Goal: Task Accomplishment & Management: Use online tool/utility

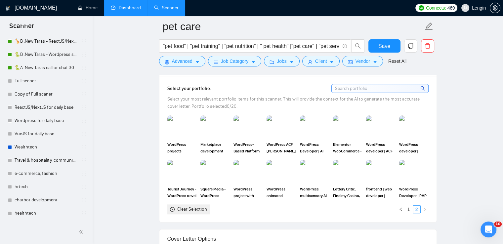
click at [129, 8] on link "Dashboard" at bounding box center [126, 8] width 30 height 6
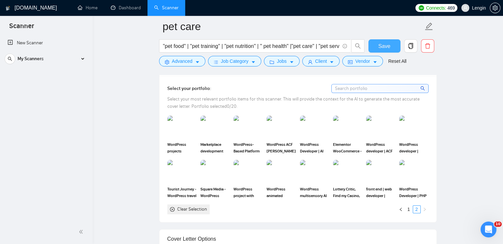
click at [388, 48] on span "Save" at bounding box center [385, 46] width 12 height 8
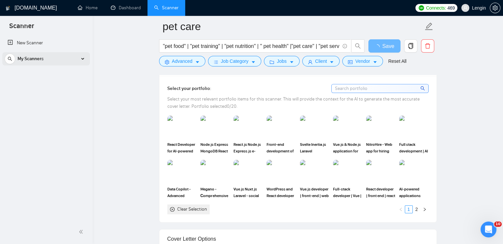
click at [86, 63] on div "My Scanners" at bounding box center [46, 58] width 83 height 13
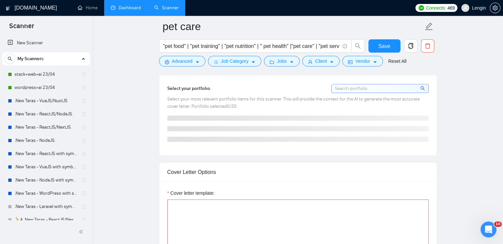
click at [126, 11] on link "Dashboard" at bounding box center [126, 8] width 30 height 6
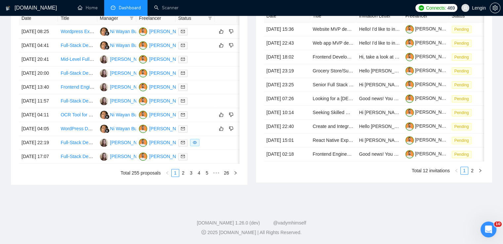
type input "[DATE]"
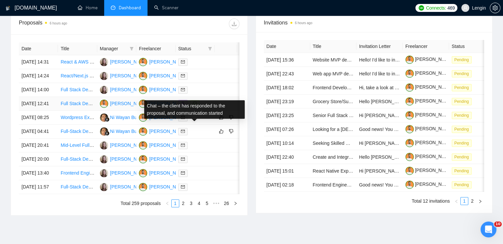
scroll to position [325, 0]
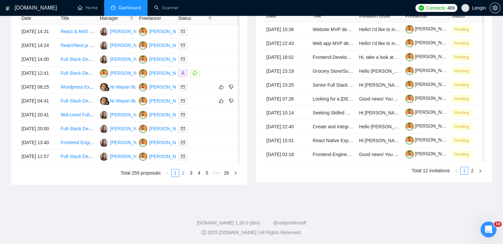
click at [181, 177] on link "2" at bounding box center [183, 172] width 7 height 7
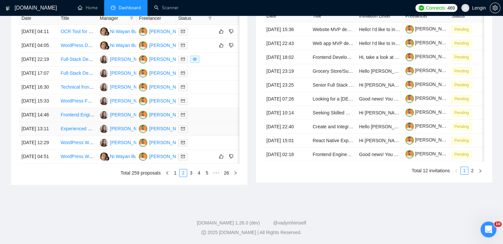
scroll to position [312, 0]
click at [192, 177] on link "3" at bounding box center [191, 172] width 7 height 7
click at [199, 177] on link "4" at bounding box center [199, 172] width 7 height 7
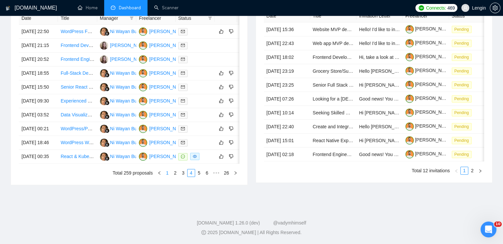
click at [169, 177] on link "1" at bounding box center [167, 172] width 7 height 7
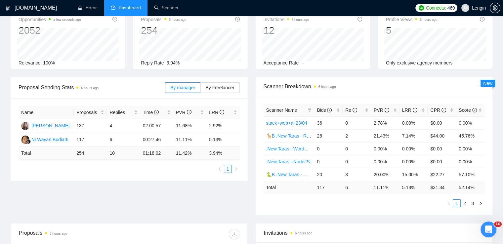
scroll to position [0, 0]
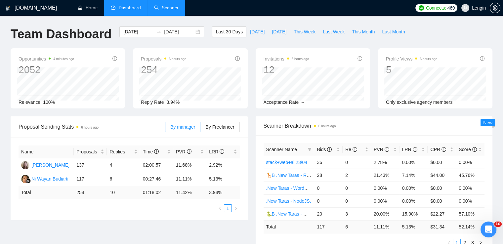
click at [173, 5] on link "Scanner" at bounding box center [166, 8] width 24 height 6
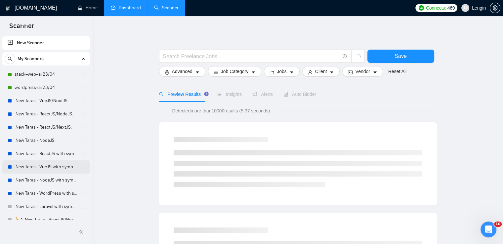
scroll to position [205, 0]
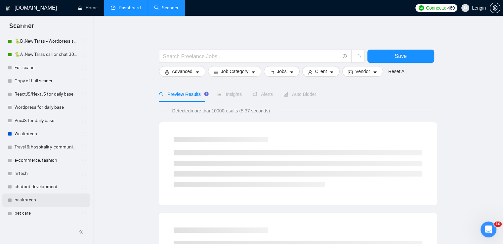
click at [34, 198] on link "healthtech" at bounding box center [46, 200] width 63 height 13
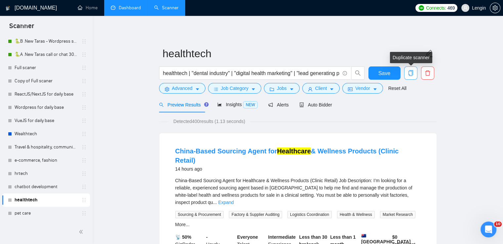
click at [409, 72] on icon "copy" at bounding box center [410, 73] width 5 height 6
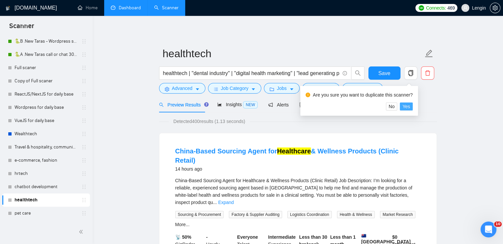
click at [405, 108] on span "Yes" at bounding box center [407, 106] width 8 height 7
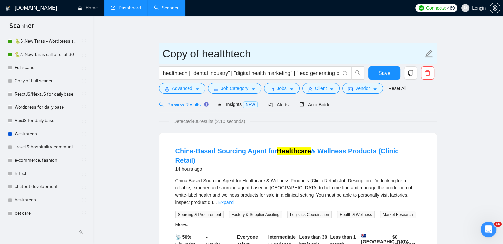
drag, startPoint x: 261, startPoint y: 52, endPoint x: 163, endPoint y: 54, distance: 98.0
click at [163, 54] on input "Copy of healthtech" at bounding box center [293, 53] width 261 height 17
type input "AI writing tool"
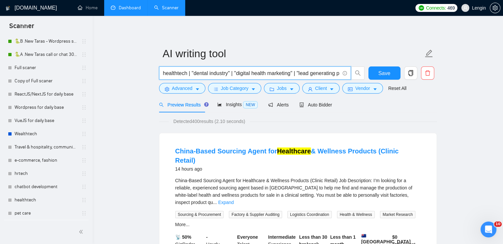
click at [201, 72] on input "healthtech | "dental industry" | "digital health marketing" | "lead generating …" at bounding box center [251, 73] width 177 height 8
paste input ""writing platform" | "ai writing tool" | "ai wrining platform" | "book publishi…"
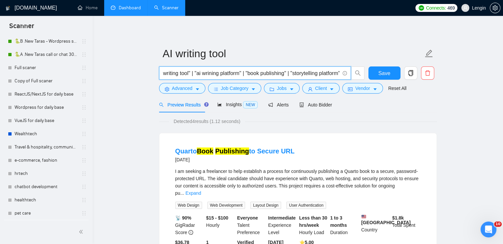
scroll to position [0, 52]
click at [290, 74] on input ""writing platform" | "ai writing tool" | "ai wrining platform" | "book publishi…" at bounding box center [251, 73] width 177 height 8
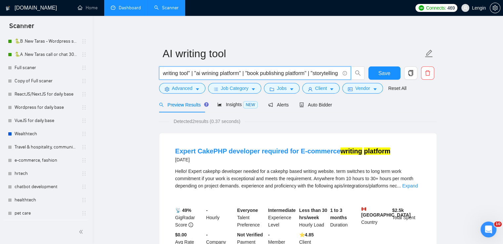
scroll to position [0, 0]
click at [239, 73] on input ""writing platform" | "ai writing tool" | "ai wrining platform" | "book publishi…" at bounding box center [251, 73] width 177 height 8
click at [268, 73] on input ""writing platform" | "ai writing tool" | "ai wrining platform" | "book publishi…" at bounding box center [251, 73] width 177 height 8
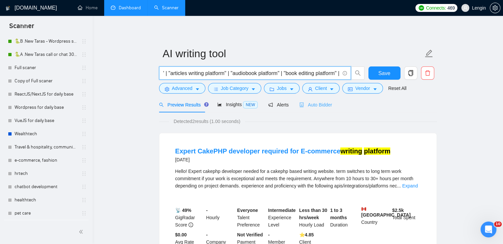
type input ""writing platform" | "ai writing tool" | "ai wrining platform" | "book publishi…"
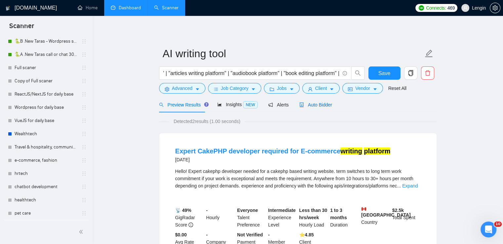
scroll to position [0, 0]
click at [319, 105] on span "Auto Bidder" at bounding box center [316, 104] width 33 height 5
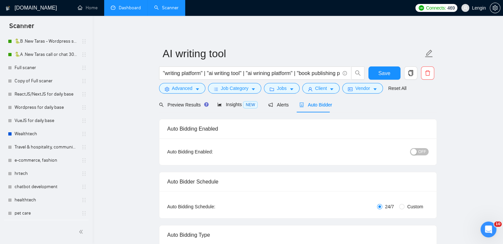
radio input "false"
radio input "true"
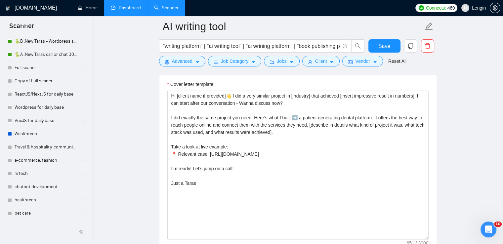
scroll to position [834, 0]
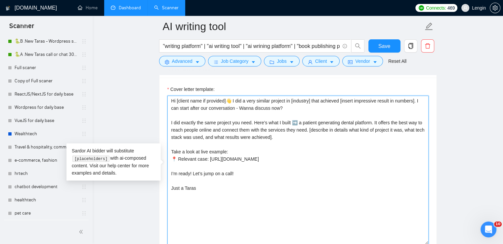
click at [228, 127] on textarea "Hi [client name if provided]👋 I did a very similar project in [industry] that a…" at bounding box center [298, 170] width 262 height 149
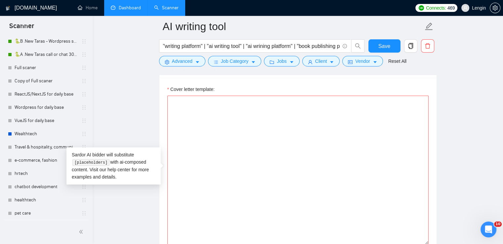
click at [130, 104] on main "AI writing tool "writing platform" | "ai writing tool" | "ai wrining platform" …" at bounding box center [298, 133] width 390 height 1881
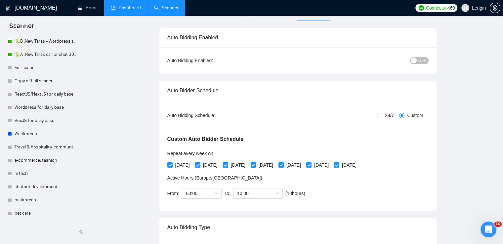
scroll to position [0, 0]
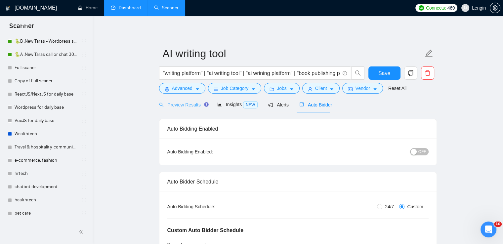
click at [189, 109] on div "Preview Results" at bounding box center [183, 105] width 48 height 16
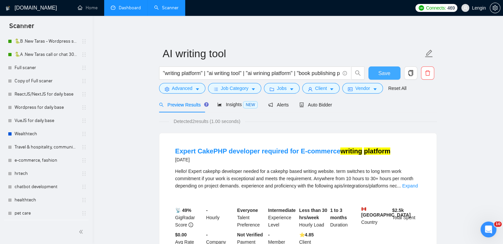
click at [379, 75] on span "Save" at bounding box center [385, 73] width 12 height 8
